Goal: Ask a question

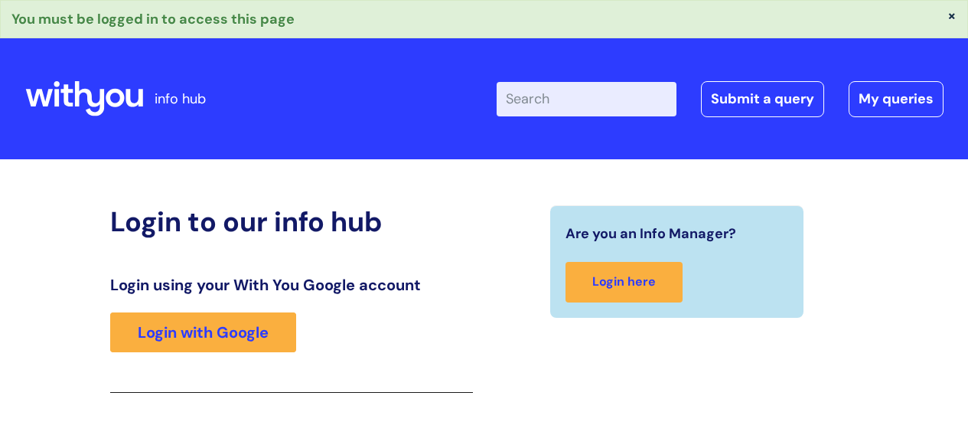
scroll to position [271, 0]
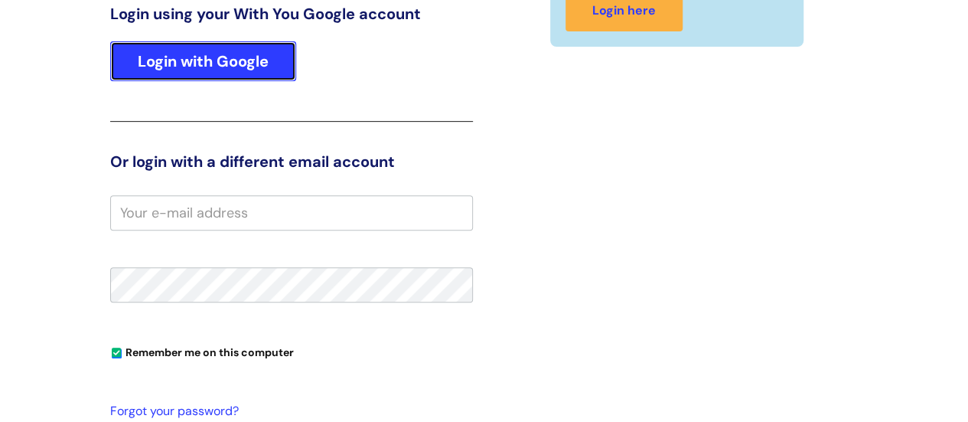
click at [239, 51] on link "Login with Google" at bounding box center [203, 61] width 186 height 40
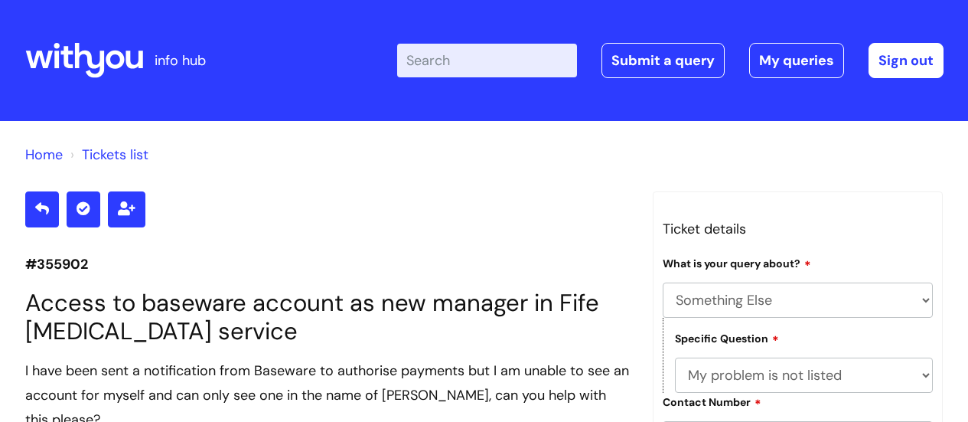
select select "Something Else"
select select "My problem is not listed"
